Goal: Information Seeking & Learning: Learn about a topic

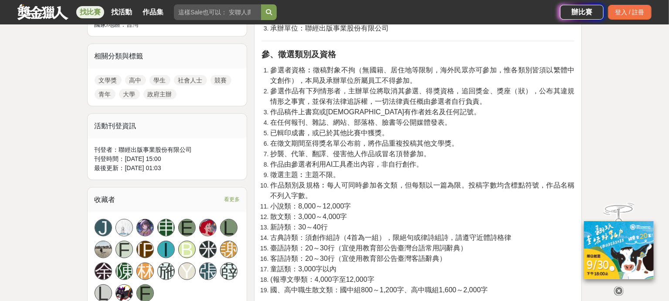
scroll to position [436, 0]
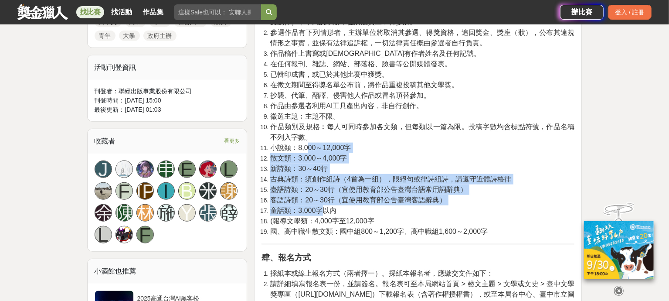
drag, startPoint x: 306, startPoint y: 149, endPoint x: 323, endPoint y: 207, distance: 59.8
click at [323, 207] on ol "參選者資格︰徵稿對象不拘（無國籍、居住地等限制，海外民眾亦可參加，惟各類別皆須以繁體中文創作），本局及承辦單位所屬員工不得參加。 參選作品有下列情形者，主辦單…" at bounding box center [417, 122] width 313 height 230
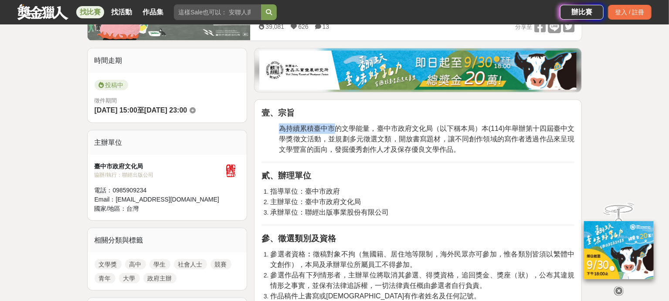
drag, startPoint x: 337, startPoint y: 128, endPoint x: 345, endPoint y: 157, distance: 29.7
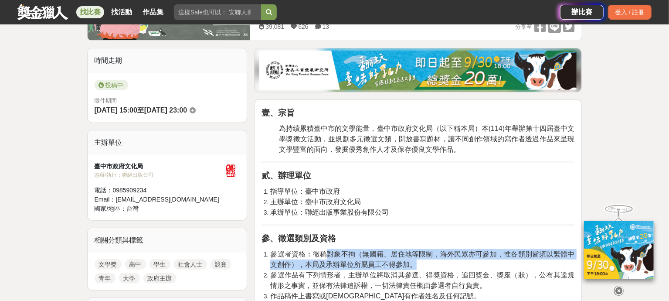
drag, startPoint x: 326, startPoint y: 253, endPoint x: 452, endPoint y: 260, distance: 126.1
click at [452, 260] on li "參選者資格︰徵稿對象不拘（無國籍、居住地等限制，海外民眾亦可參加，惟各類別皆須以繁體中文創作），本局及承辦單位所屬員工不得參加。" at bounding box center [422, 259] width 304 height 21
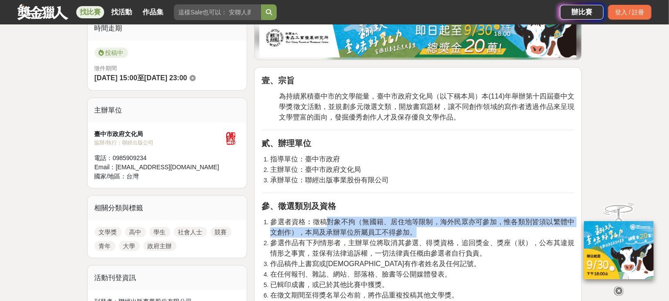
scroll to position [242, 0]
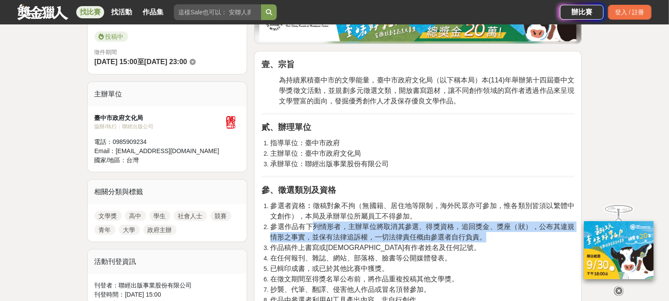
drag, startPoint x: 319, startPoint y: 224, endPoint x: 486, endPoint y: 233, distance: 166.6
click at [486, 233] on li "參選作品有下列情形者，主辦單位將取消其參選、得獎資格，追回獎金、獎座（狀），公布其違規情形之事實，並保有法律追訴權，一切法律責任概由參選者自行負責。" at bounding box center [422, 231] width 304 height 21
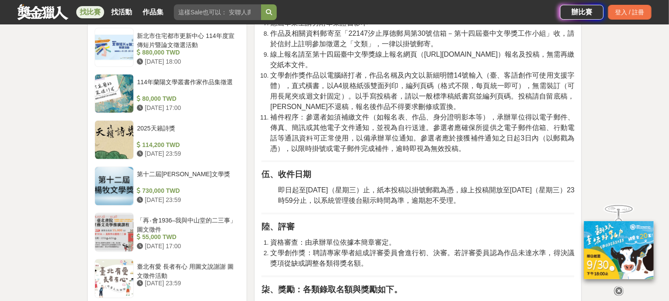
scroll to position [774, 0]
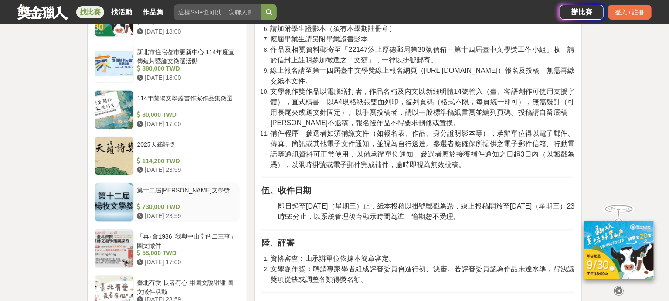
click at [170, 188] on div "第十二屆[PERSON_NAME]文學獎" at bounding box center [186, 194] width 99 height 17
